Goal: Information Seeking & Learning: Learn about a topic

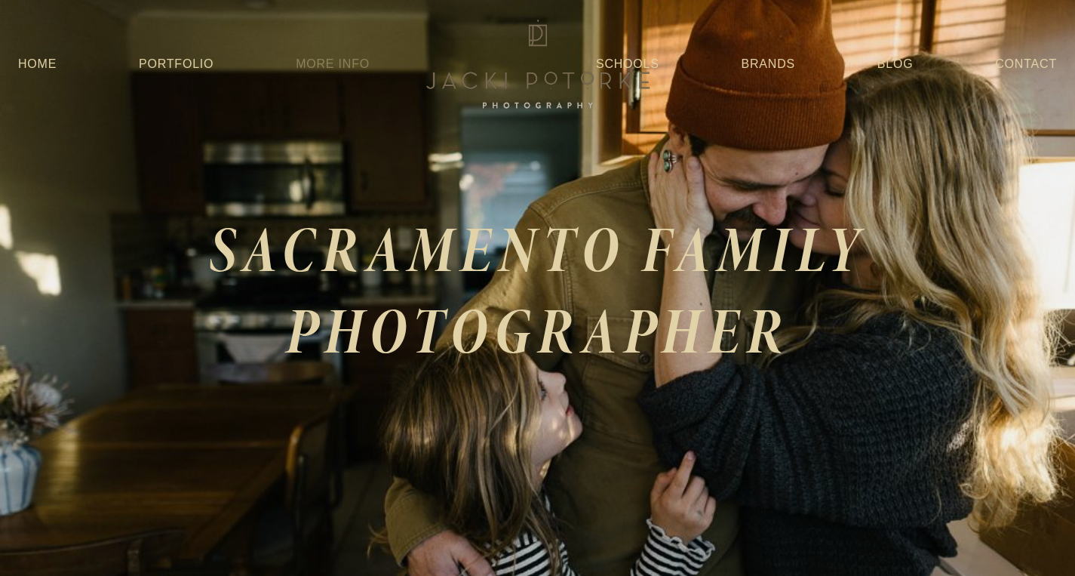
click at [321, 71] on link "More Info" at bounding box center [333, 64] width 74 height 27
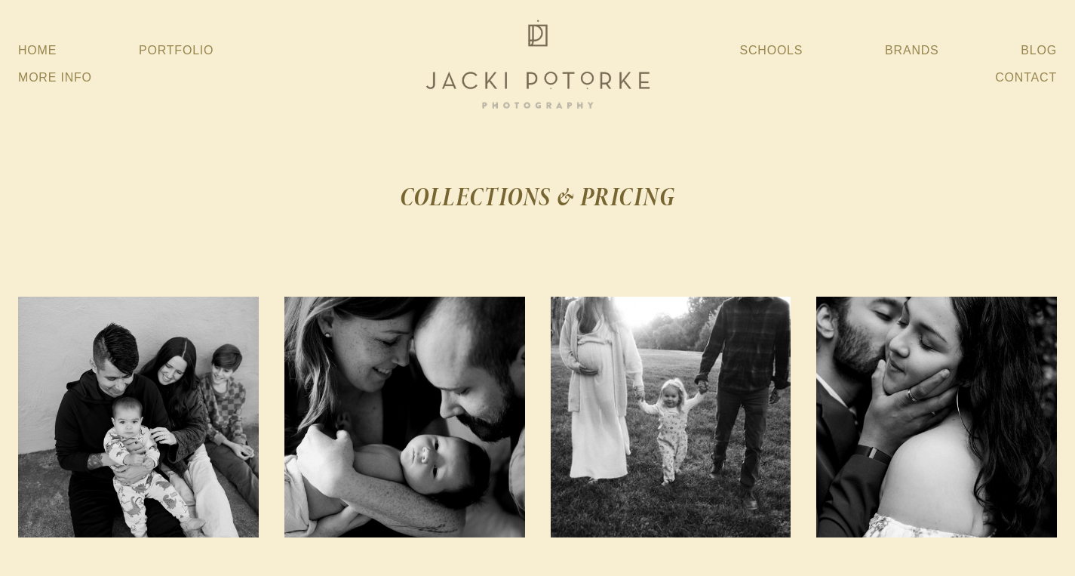
click at [515, 86] on img at bounding box center [537, 64] width 241 height 97
